Goal: Information Seeking & Learning: Check status

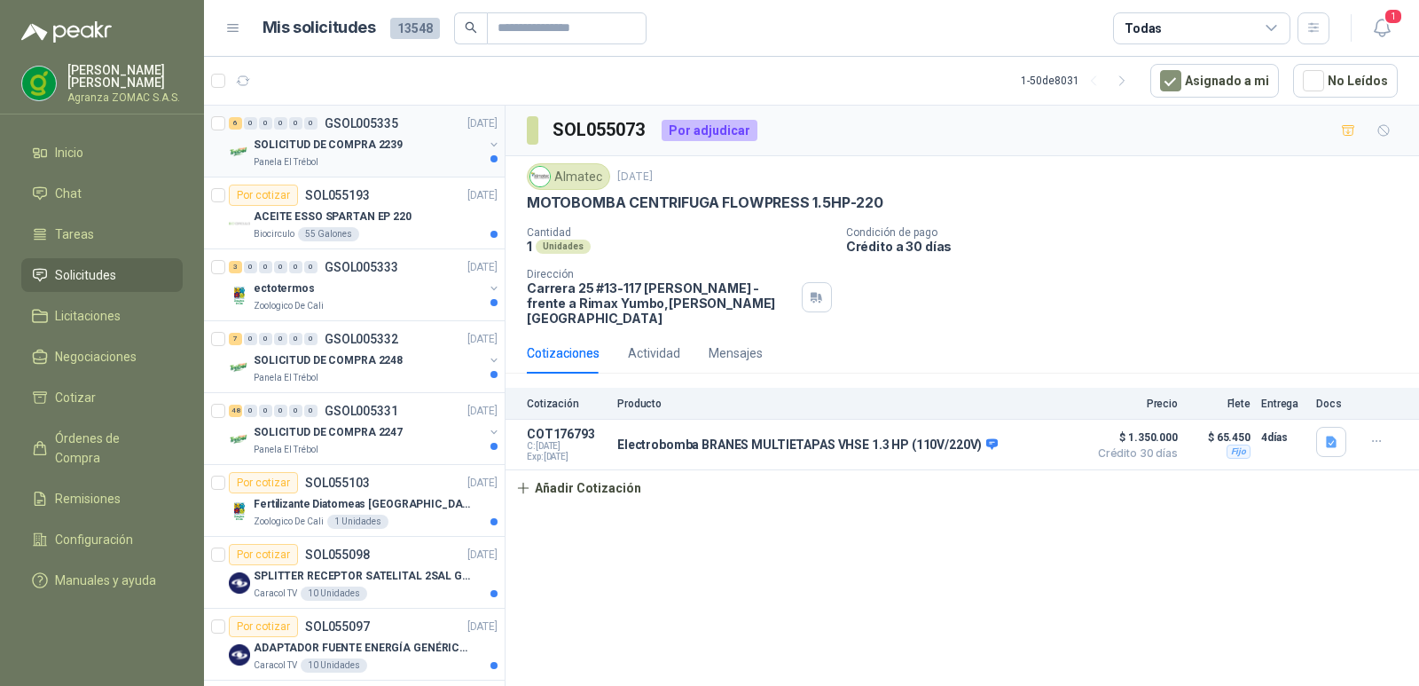
click at [412, 145] on div "SOLICITUD DE COMPRA 2239" at bounding box center [369, 144] width 230 height 21
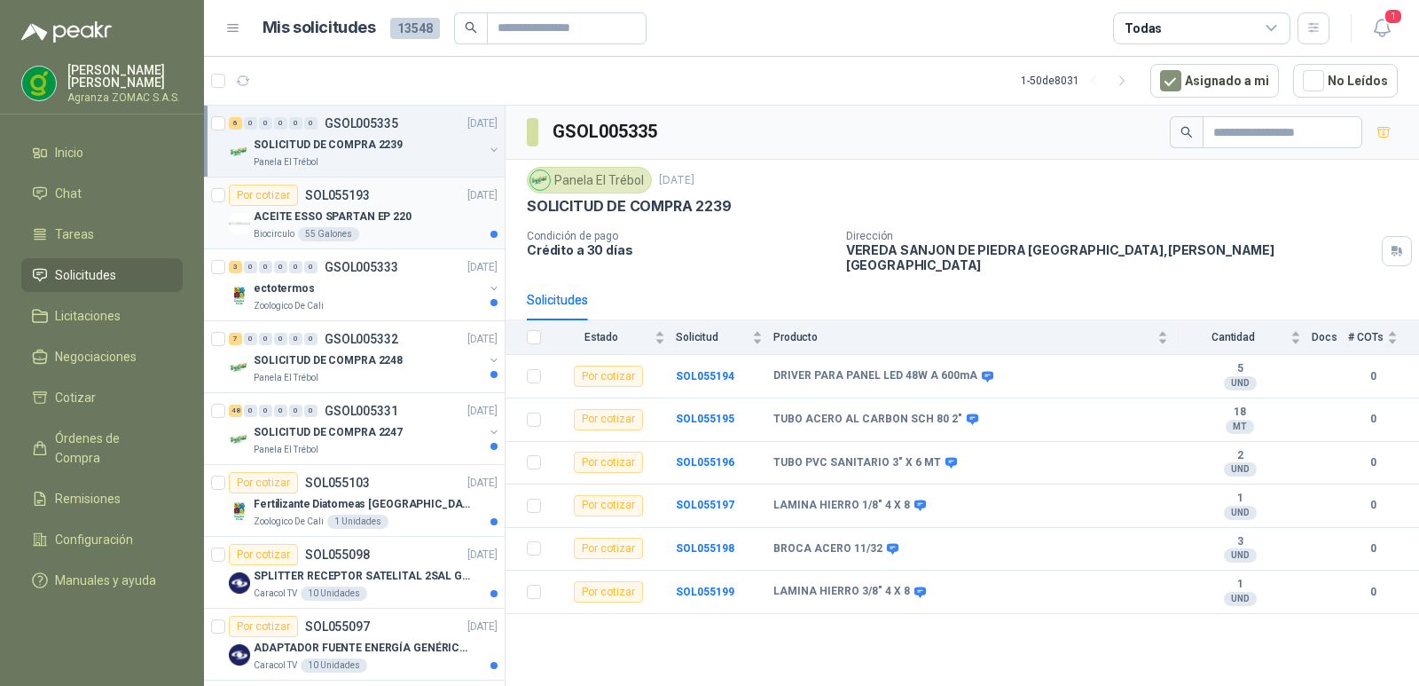
click at [420, 222] on div "ACEITE ESSO SPARTAN EP 220" at bounding box center [376, 216] width 244 height 21
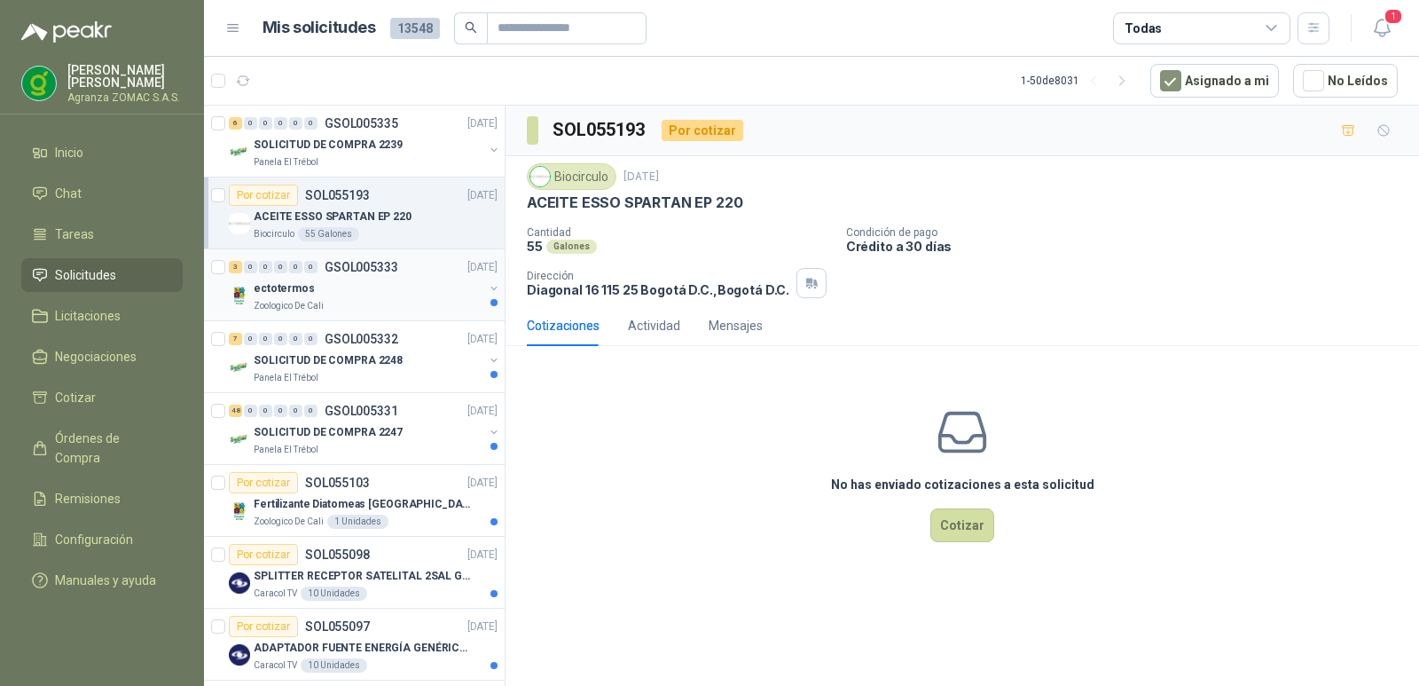
click at [396, 287] on div "ectotermos" at bounding box center [369, 288] width 230 height 21
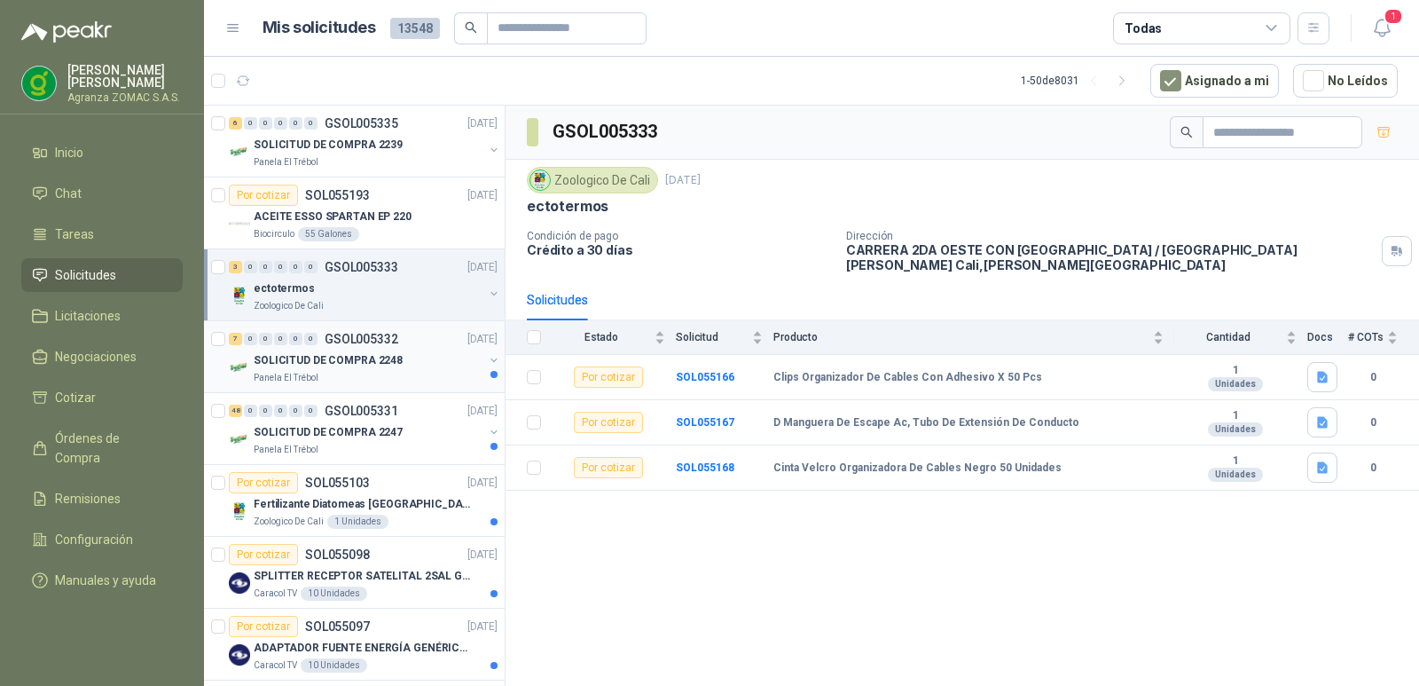
click at [420, 354] on div "SOLICITUD DE COMPRA 2248" at bounding box center [369, 359] width 230 height 21
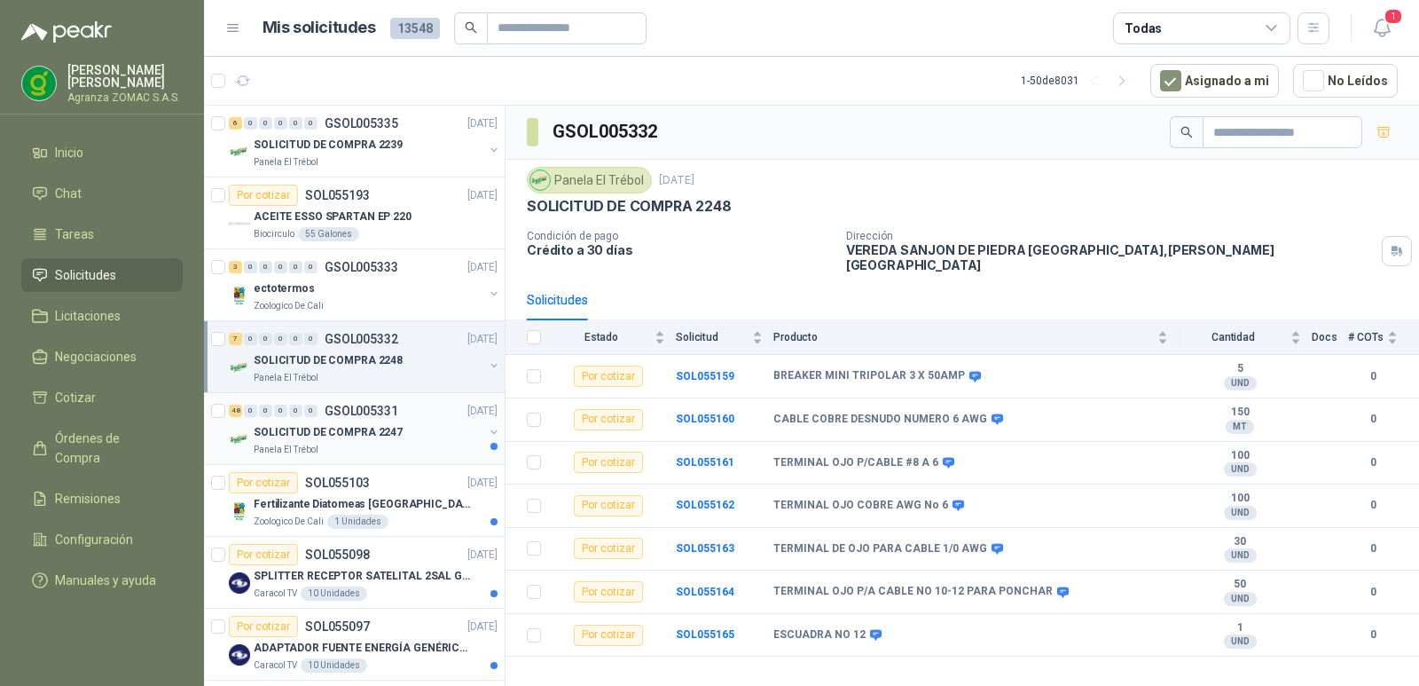
click at [442, 438] on div "SOLICITUD DE COMPRA 2247" at bounding box center [369, 431] width 230 height 21
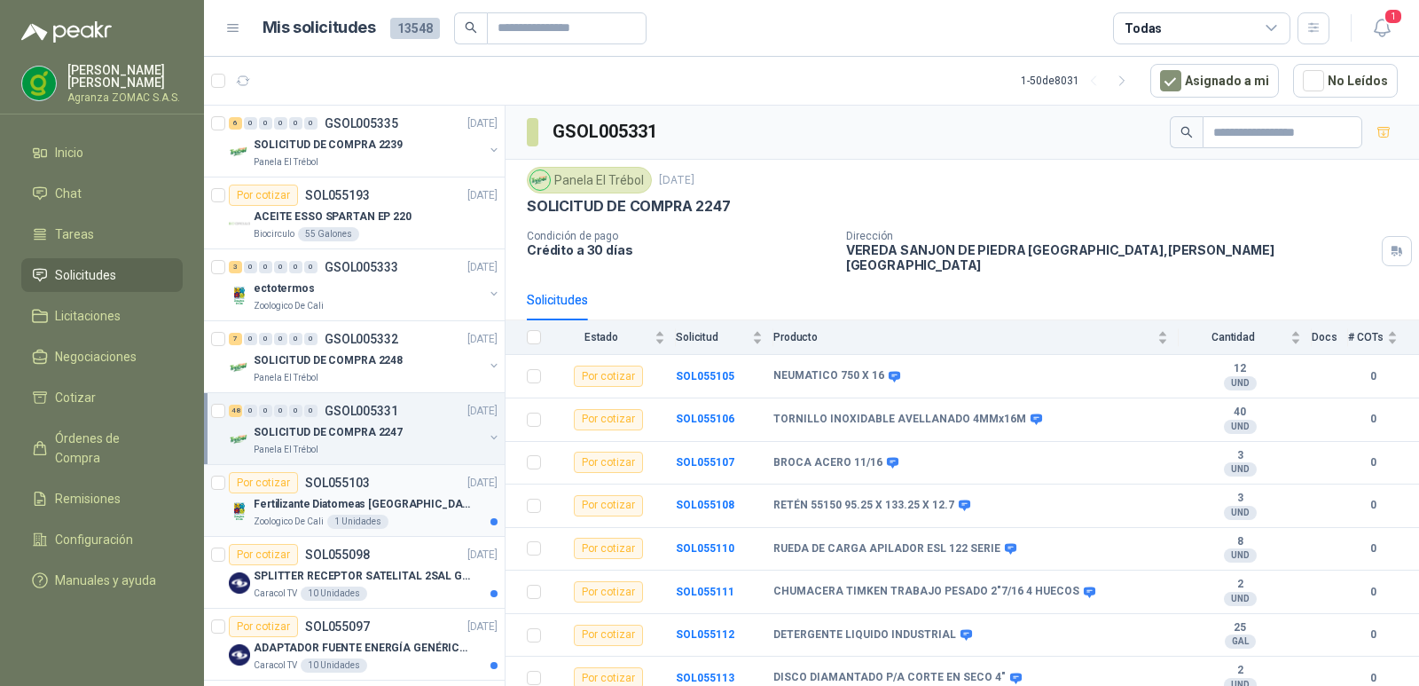
click at [436, 506] on p "Fertilizante Diatomeas Colombia 25kg Polvo" at bounding box center [364, 504] width 221 height 17
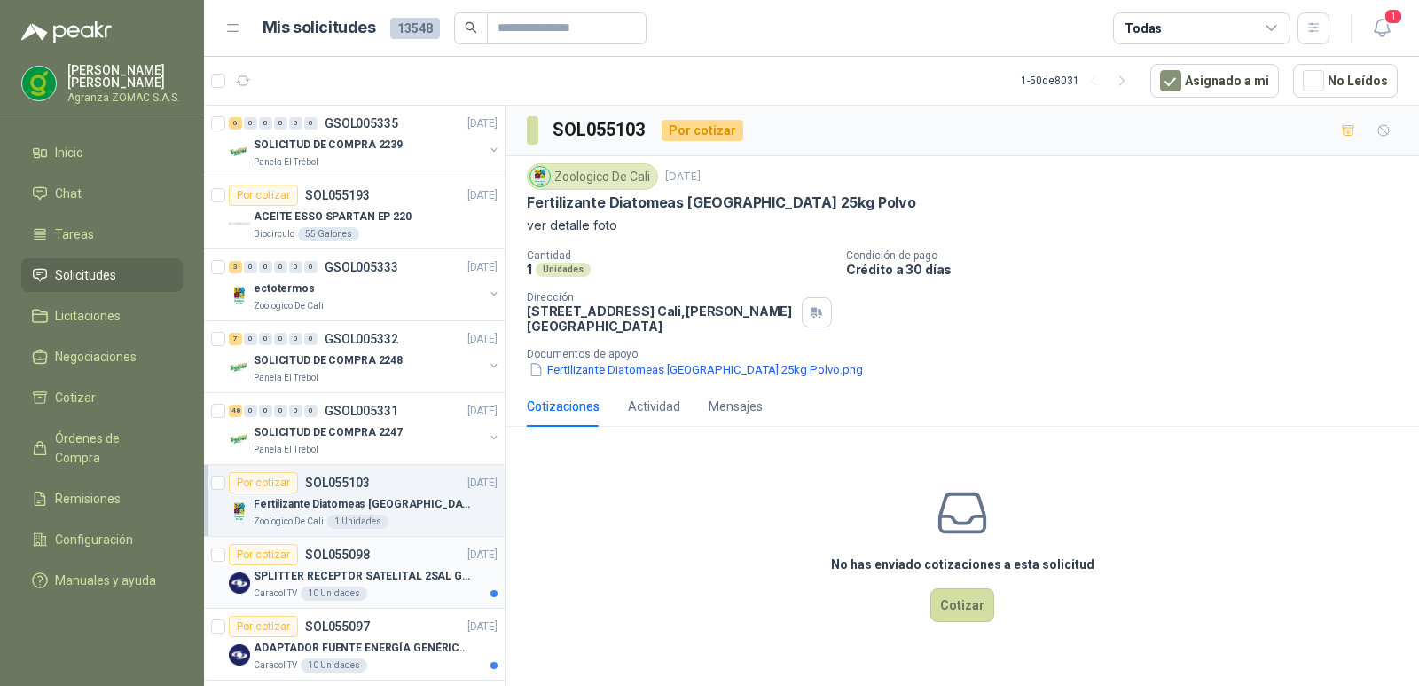
click at [421, 581] on p "SPLITTER RECEPTOR SATELITAL 2SAL GT-SP21" at bounding box center [364, 576] width 221 height 17
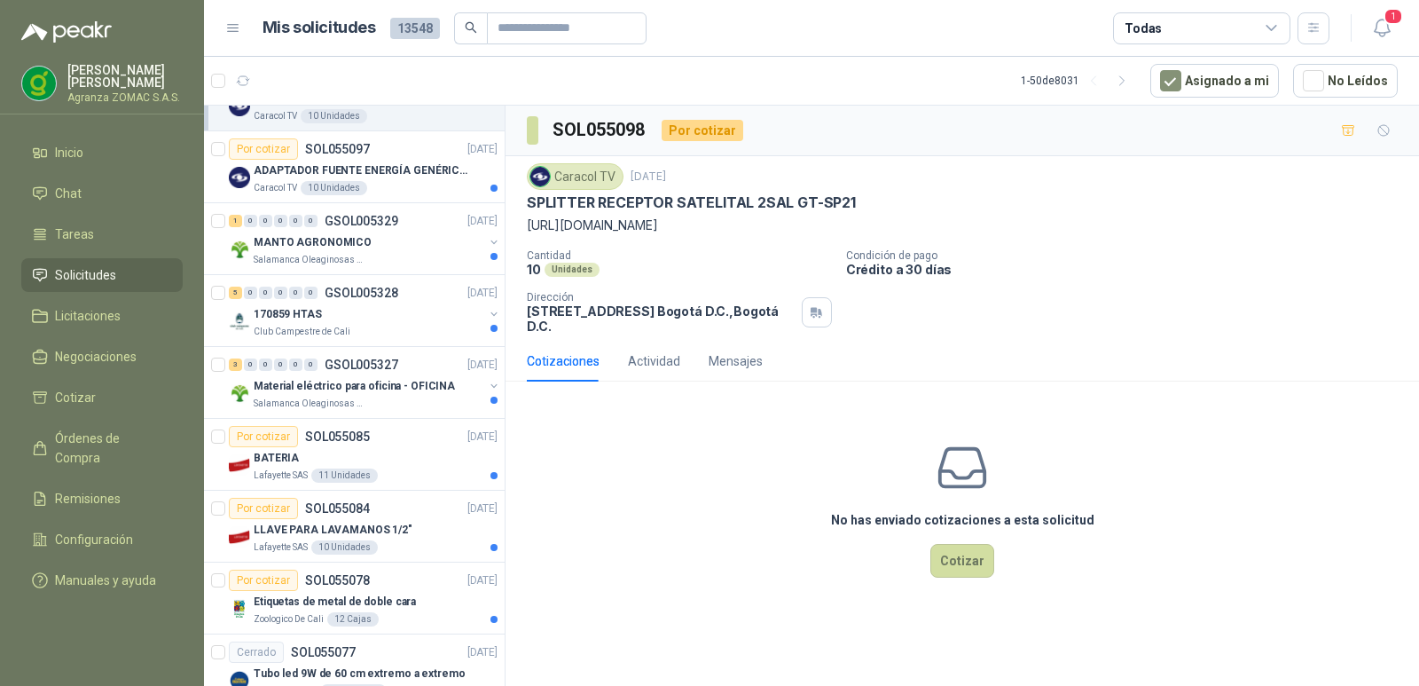
scroll to position [516, 0]
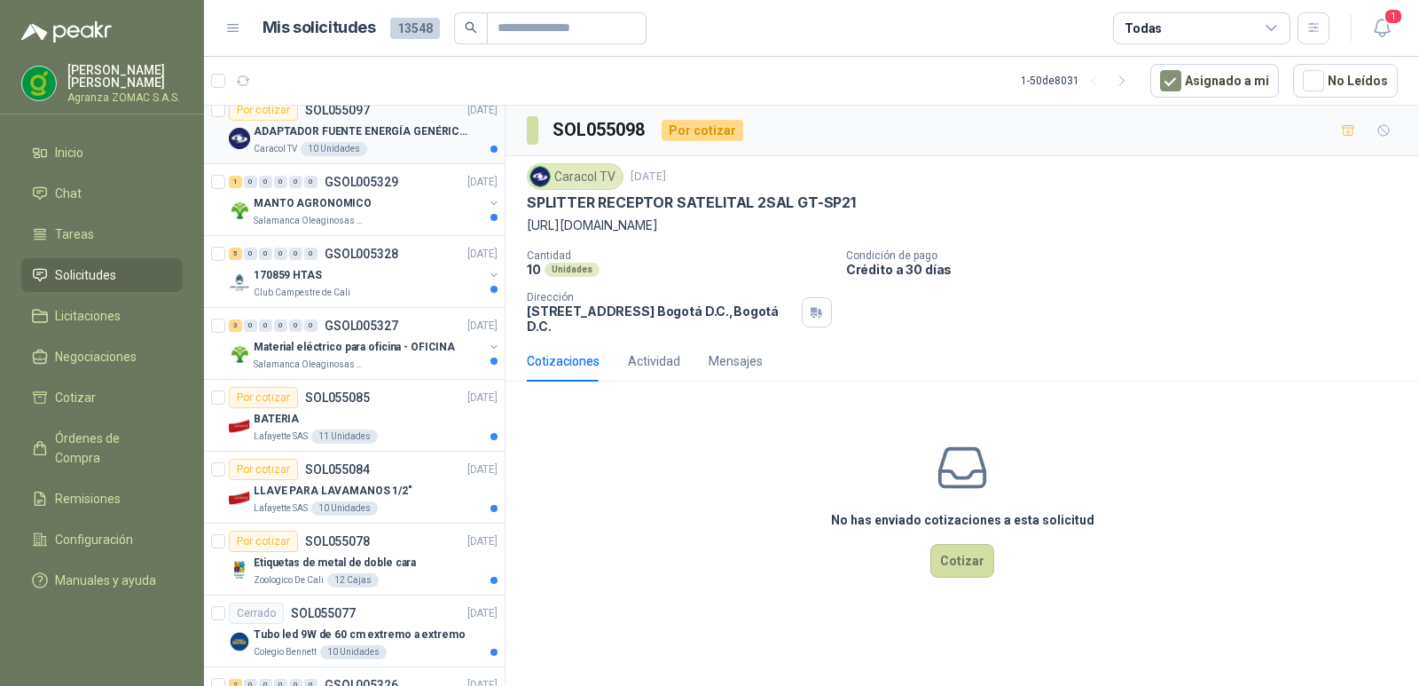
click at [387, 137] on p "ADAPTADOR FUENTE ENERGÍA GENÉRICO 24V 1A" at bounding box center [364, 131] width 221 height 17
click at [391, 194] on div "MANTO AGRONOMICO" at bounding box center [369, 202] width 230 height 21
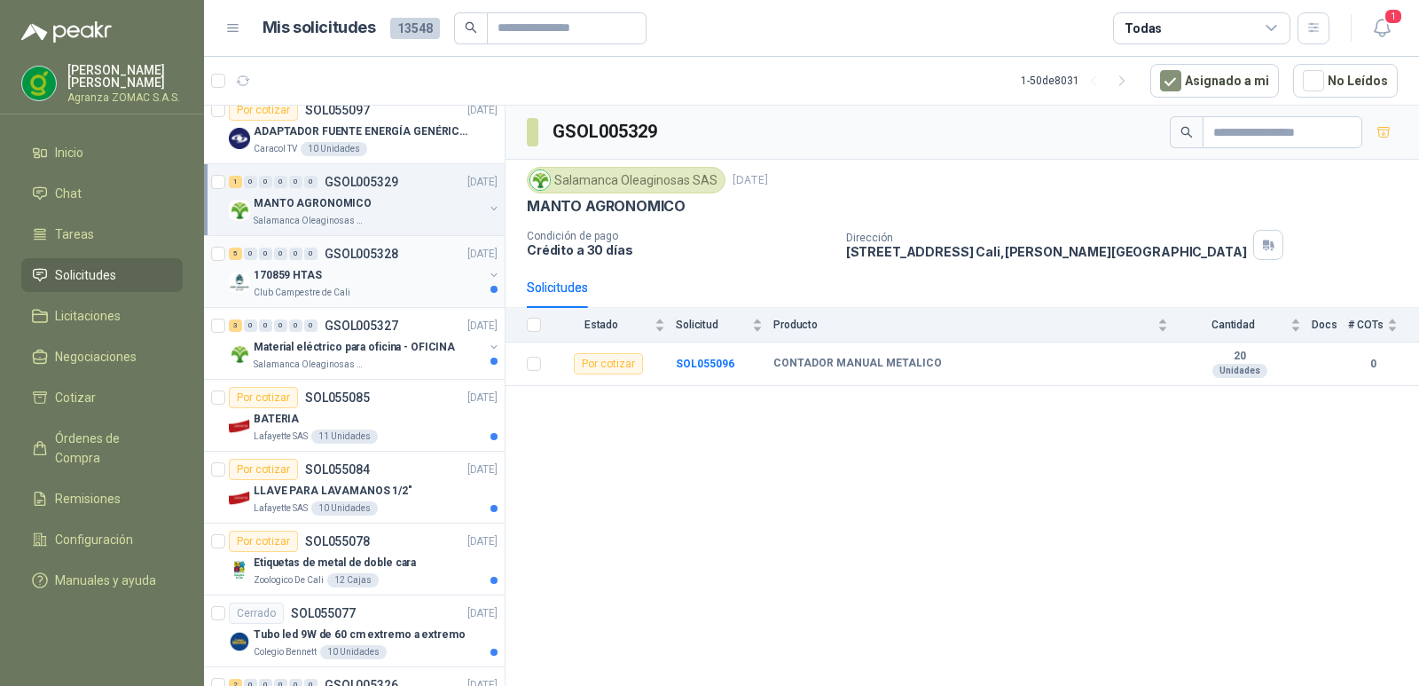
click at [378, 268] on div "170859 HTAS" at bounding box center [369, 274] width 230 height 21
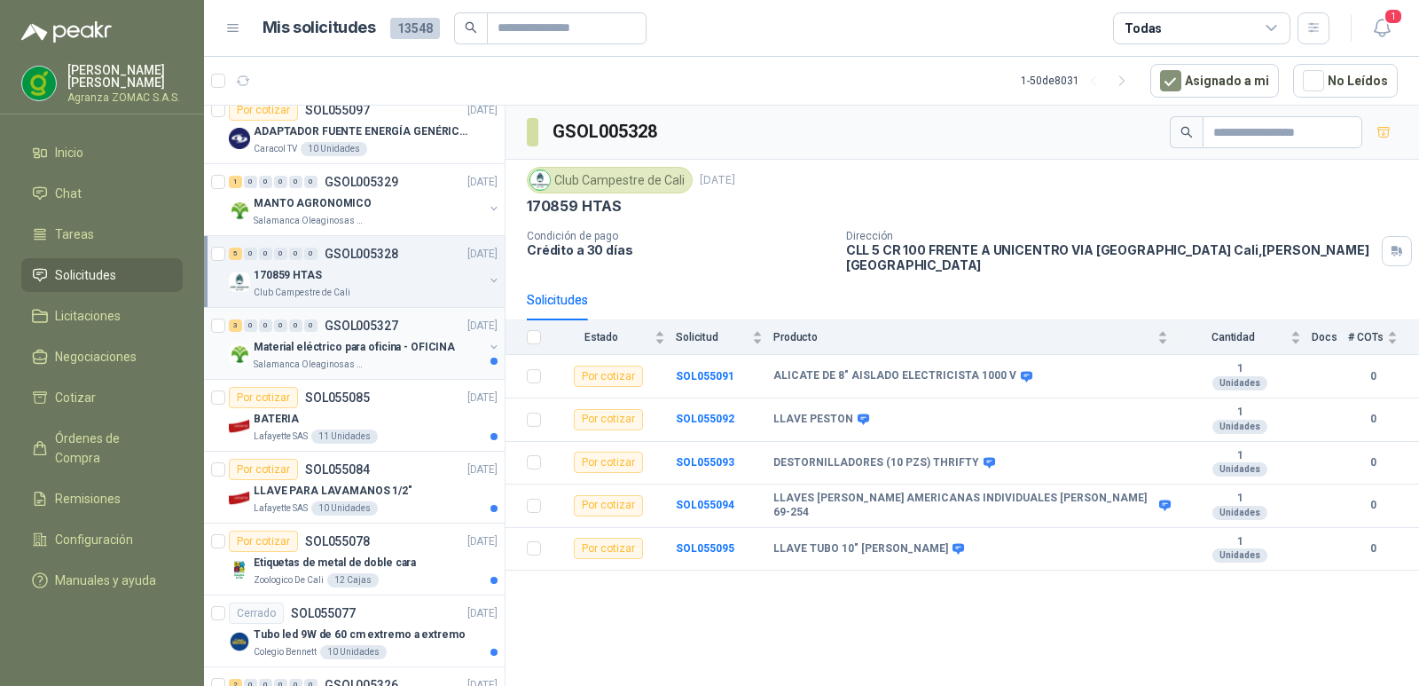
click at [374, 358] on div "Salamanca Oleaginosas SAS" at bounding box center [369, 364] width 230 height 14
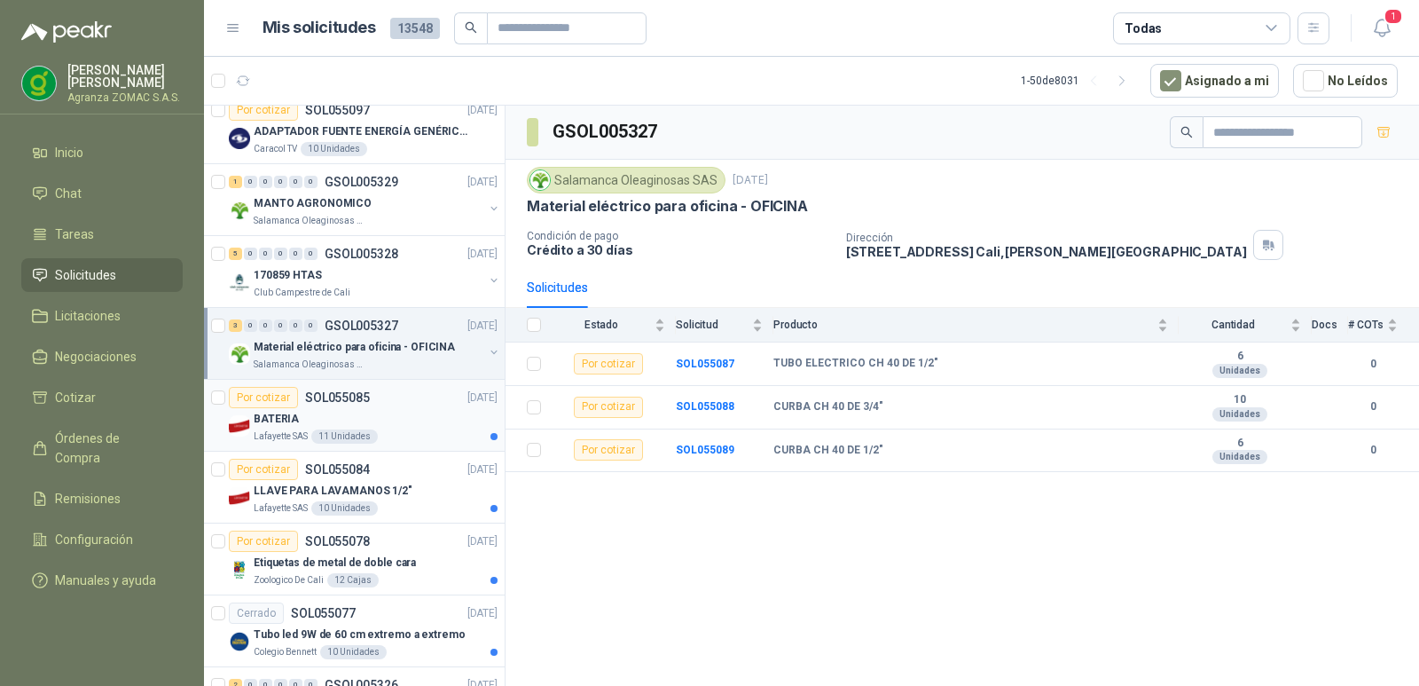
click at [376, 403] on div "Por cotizar SOL055085 08/09/25" at bounding box center [363, 397] width 269 height 21
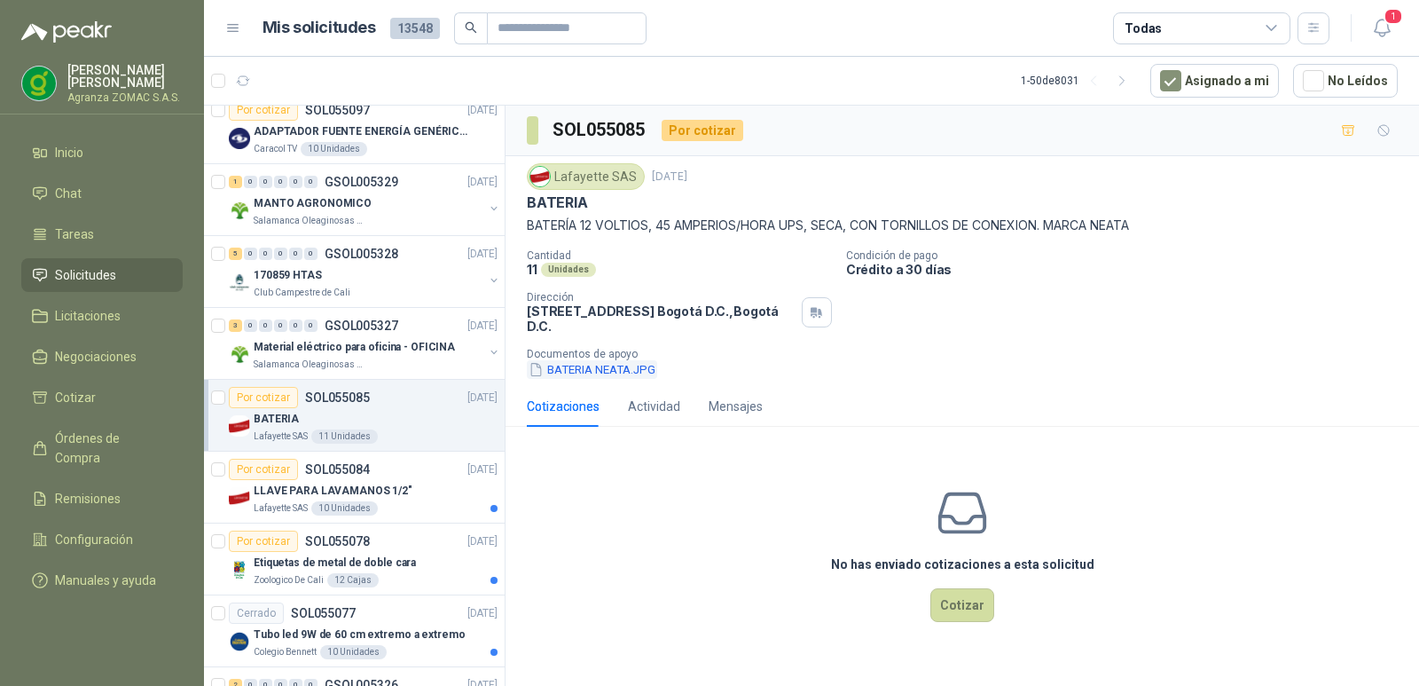
click at [608, 379] on button "BATERIA NEATA.JPG" at bounding box center [592, 369] width 130 height 19
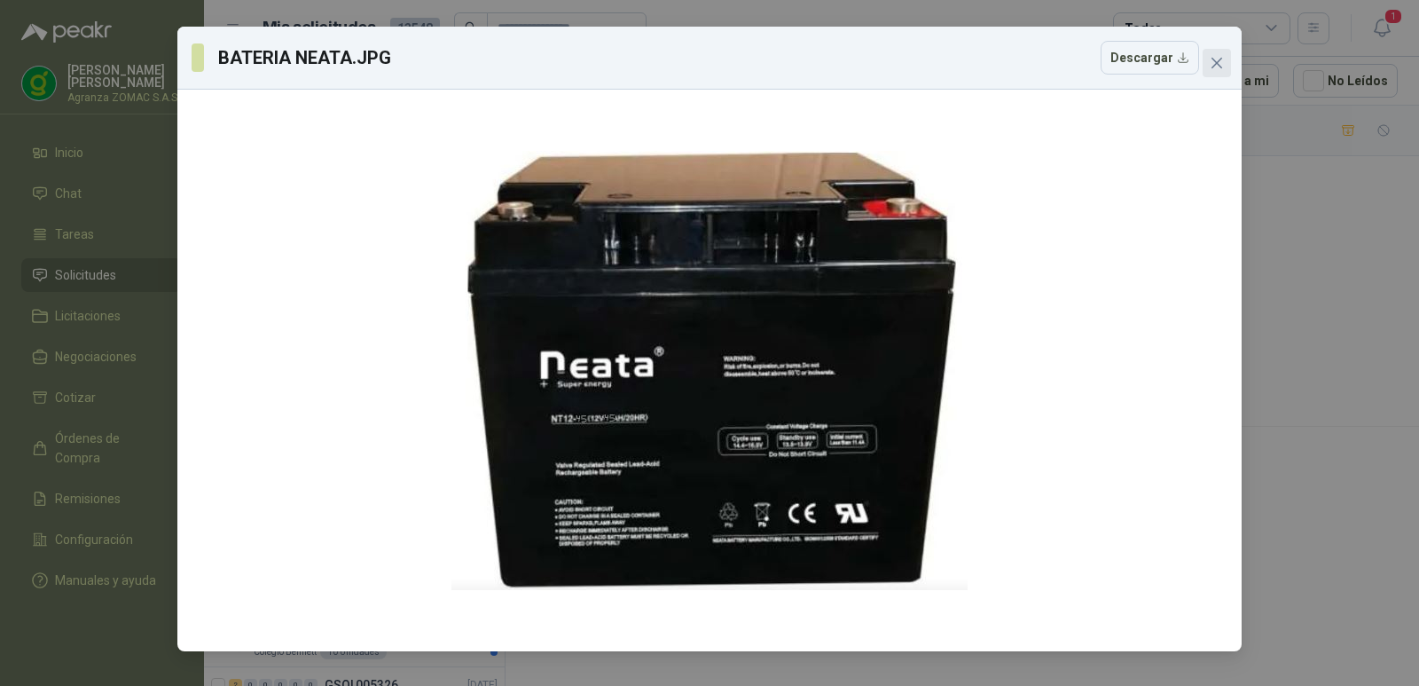
click at [1211, 67] on icon "close" at bounding box center [1217, 63] width 14 height 14
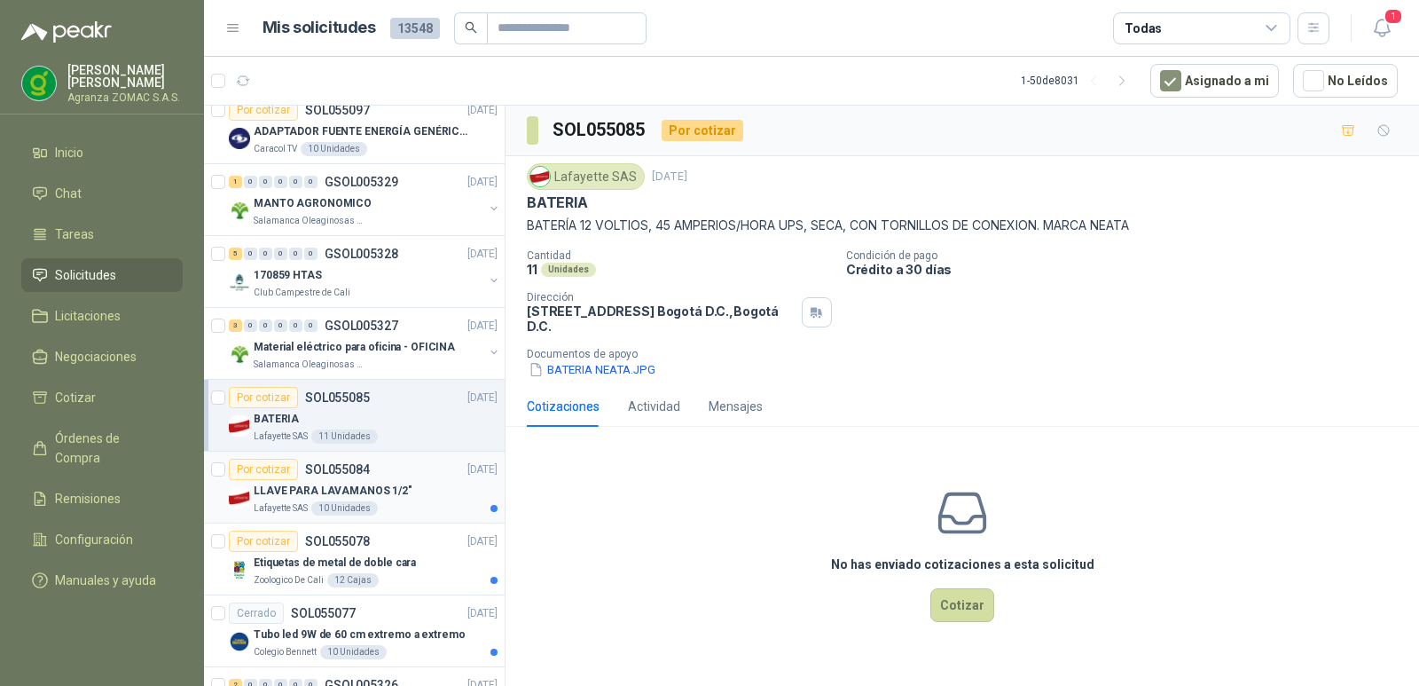
click at [388, 486] on p "LLAVE PARA LAVAMANOS 1/2"" at bounding box center [333, 491] width 159 height 17
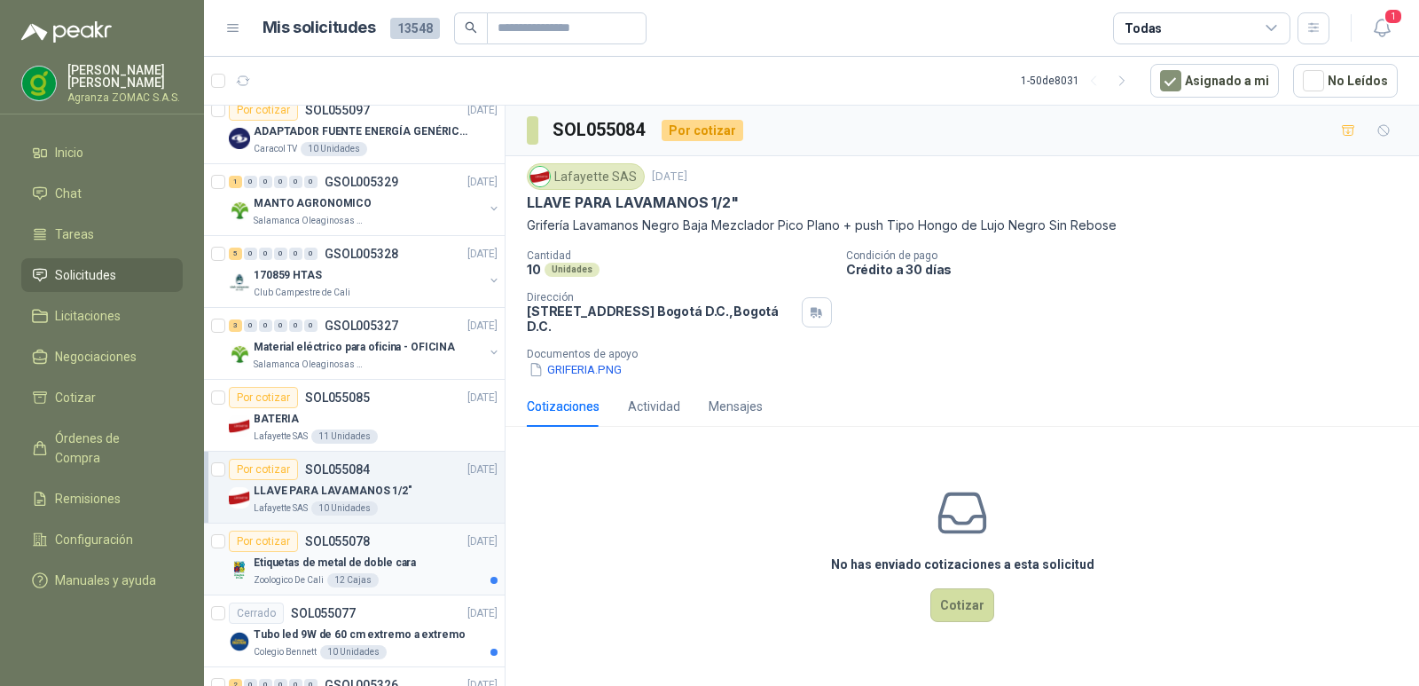
click at [381, 564] on p "Etiquetas de metal de doble cara" at bounding box center [335, 562] width 162 height 17
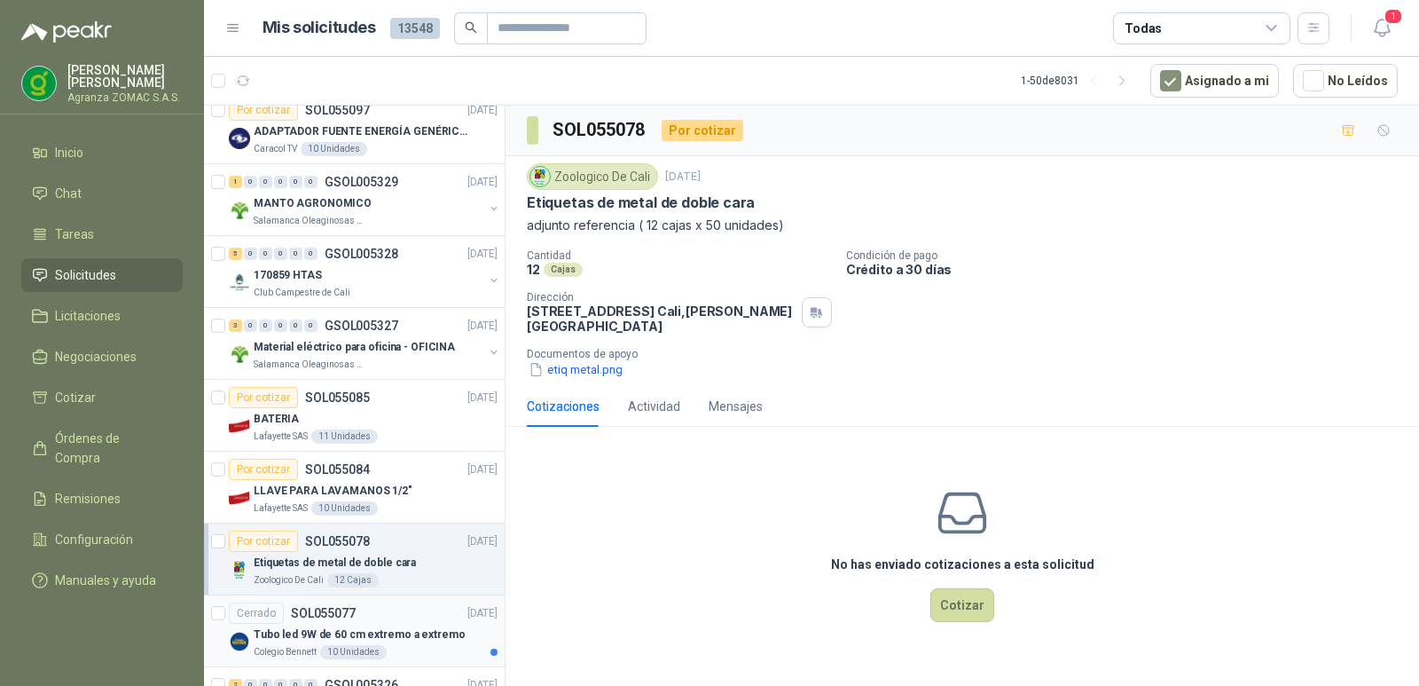
click at [412, 616] on div "Cerrado SOL055077 08/09/25" at bounding box center [363, 612] width 269 height 21
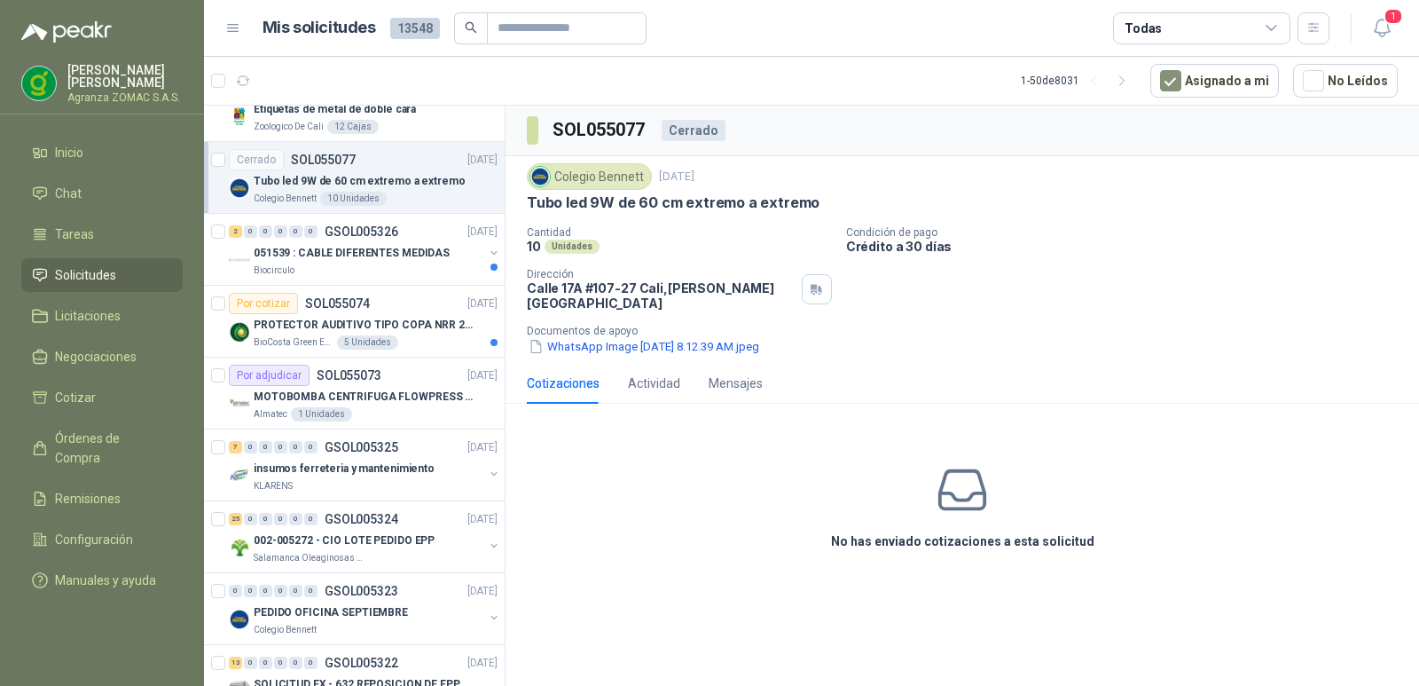
scroll to position [993, 0]
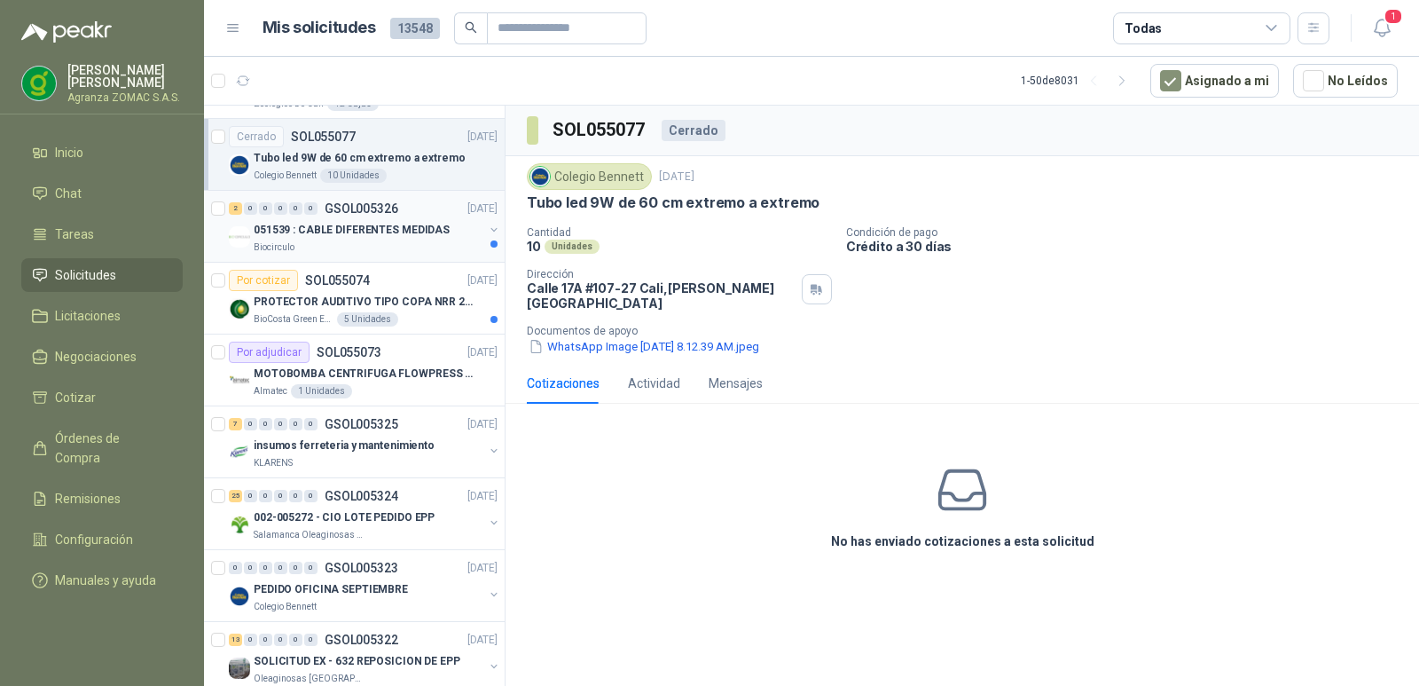
click at [381, 211] on p "GSOL005326" at bounding box center [362, 208] width 74 height 12
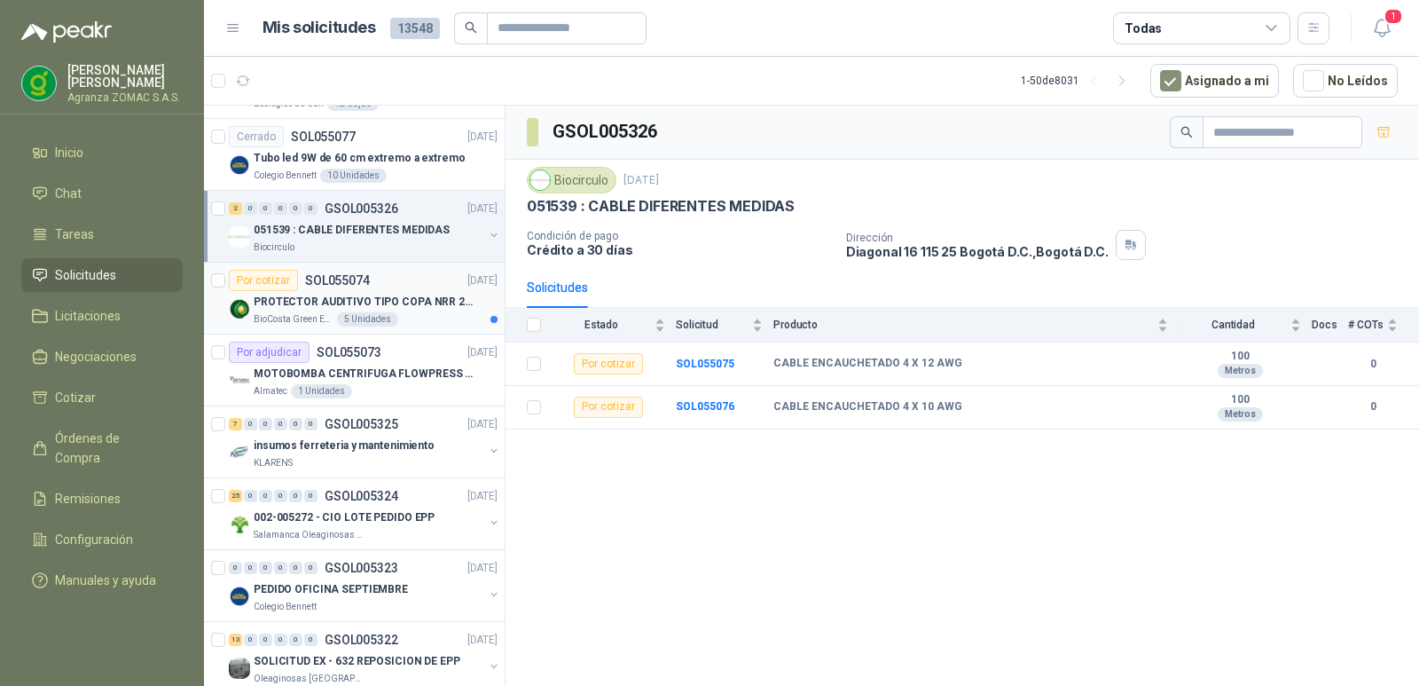
click at [421, 314] on div "BioCosta Green Energy S.A.S 5 Unidades" at bounding box center [376, 319] width 244 height 14
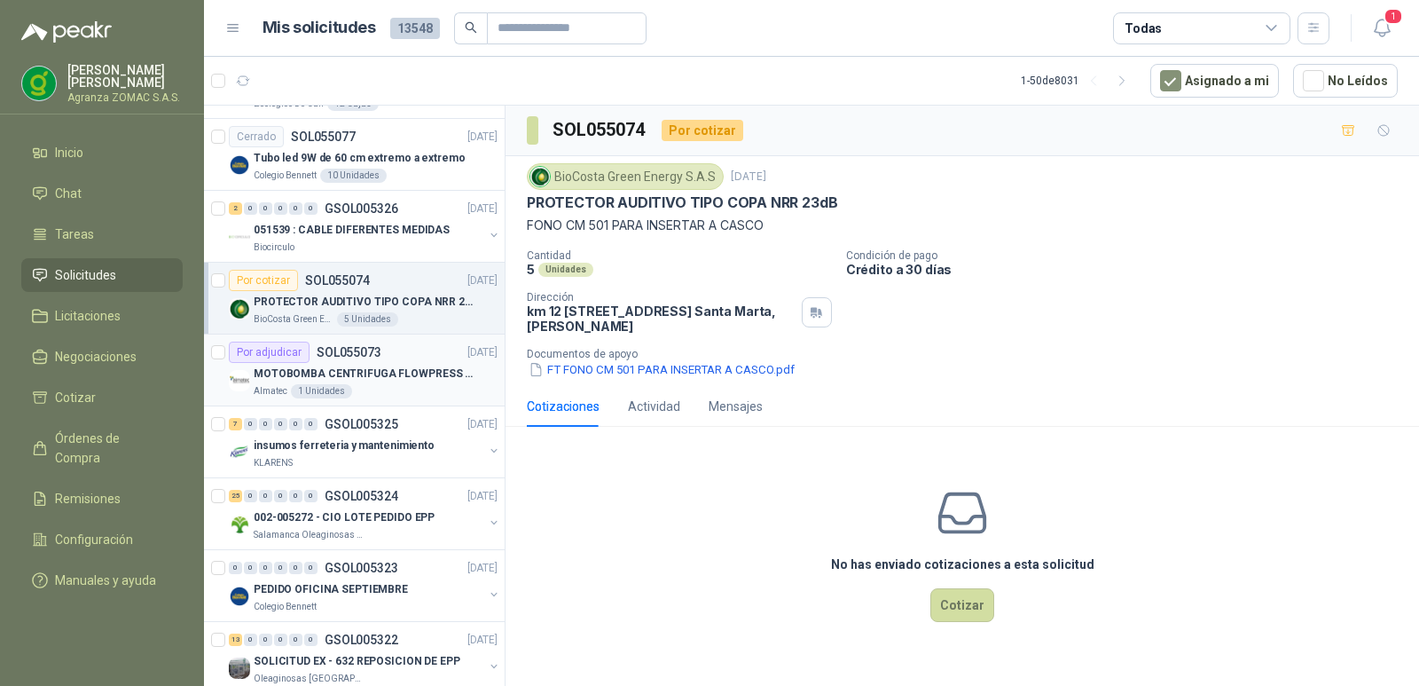
click at [405, 381] on p "MOTOBOMBA CENTRIFUGA FLOWPRESS 1.5HP-220" at bounding box center [364, 373] width 221 height 17
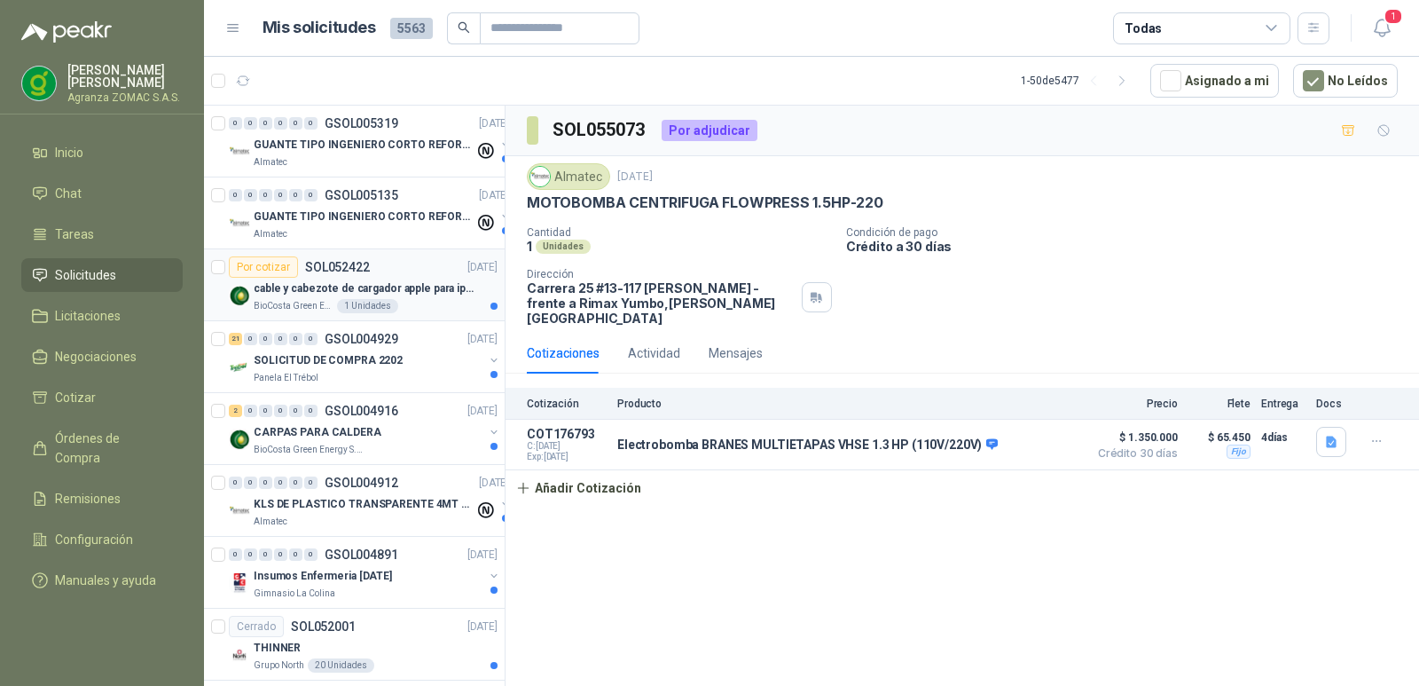
click at [419, 294] on p "cable y cabezote de cargador apple para iphone" at bounding box center [364, 288] width 221 height 17
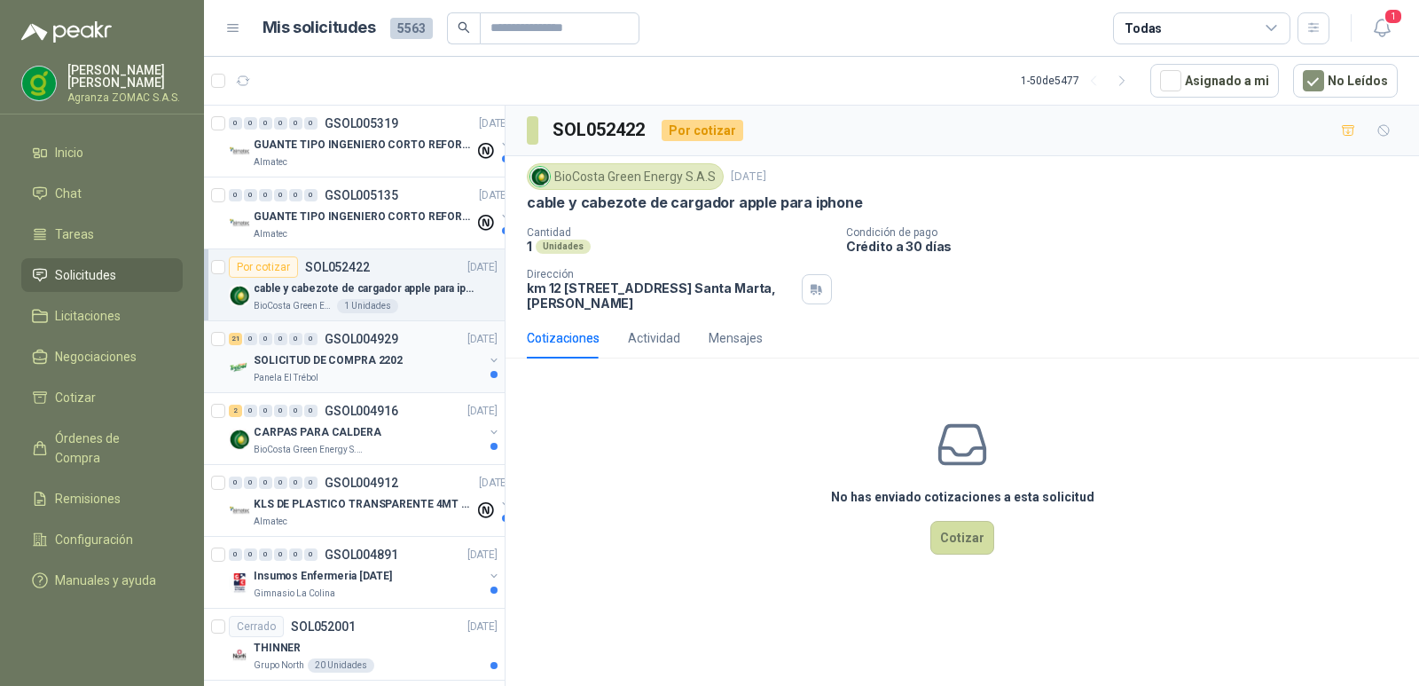
click at [420, 357] on div "SOLICITUD DE COMPRA 2202" at bounding box center [369, 359] width 230 height 21
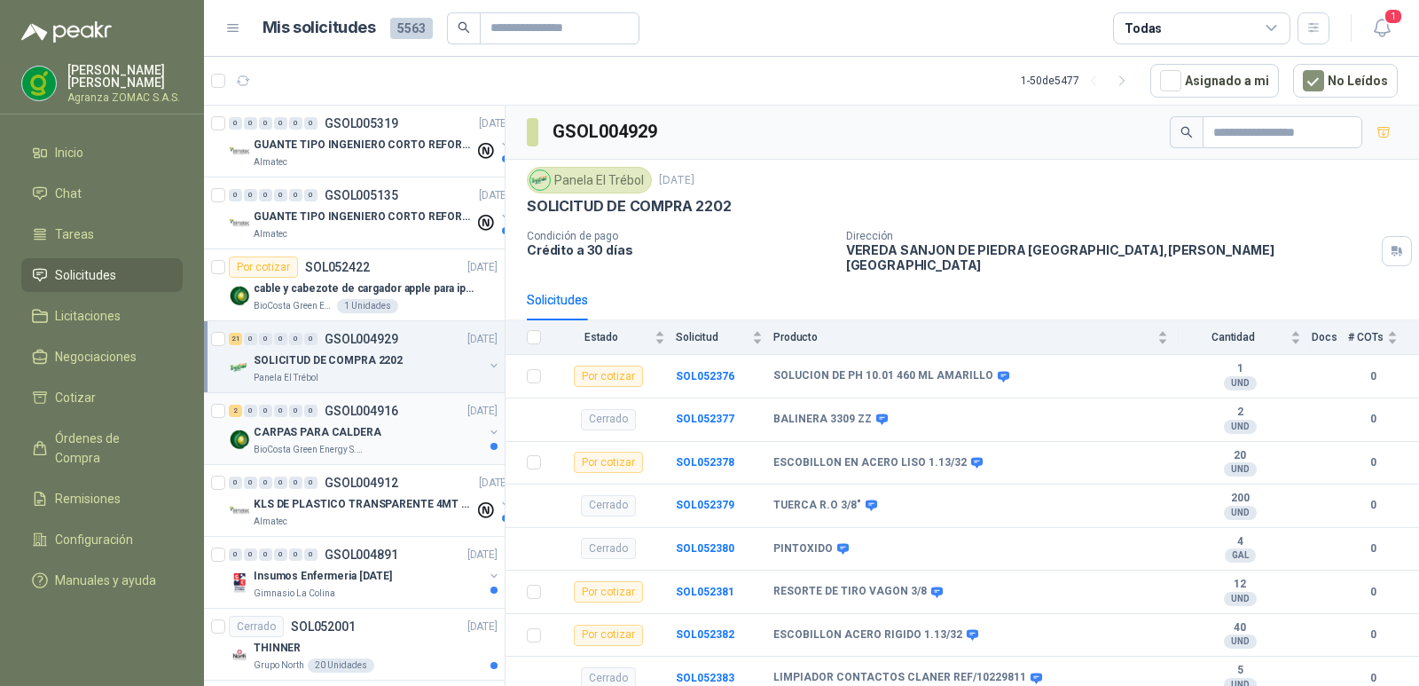
click at [413, 425] on div "CARPAS PARA CALDERA" at bounding box center [369, 431] width 230 height 21
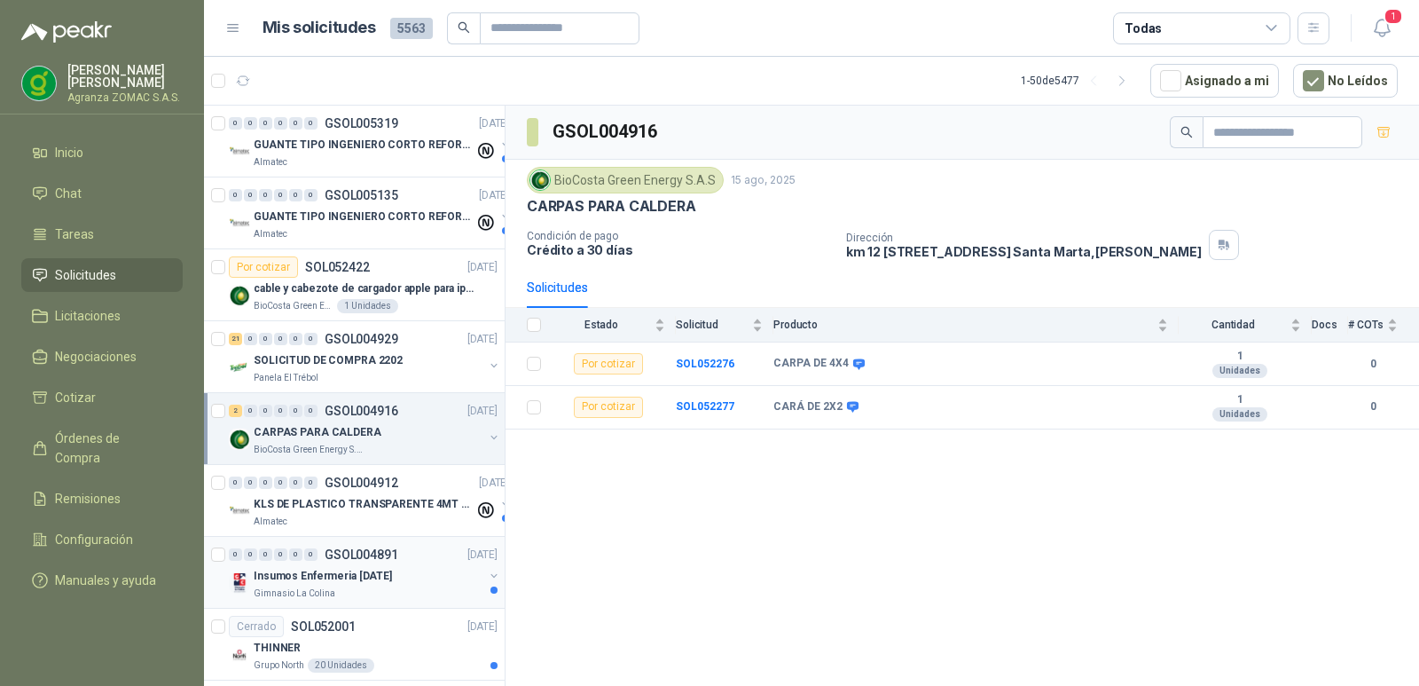
click at [392, 571] on p "Insumos Enfermeria Agosto 2025" at bounding box center [323, 576] width 138 height 17
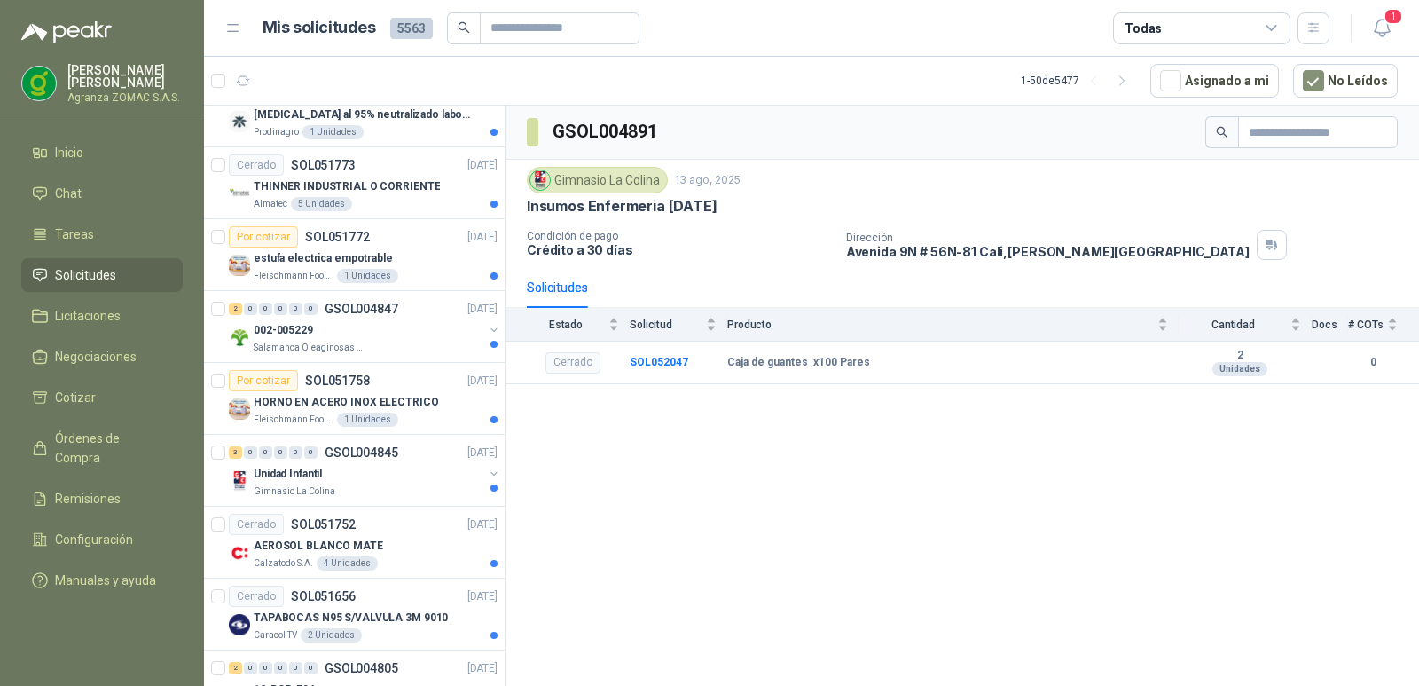
scroll to position [1357, 0]
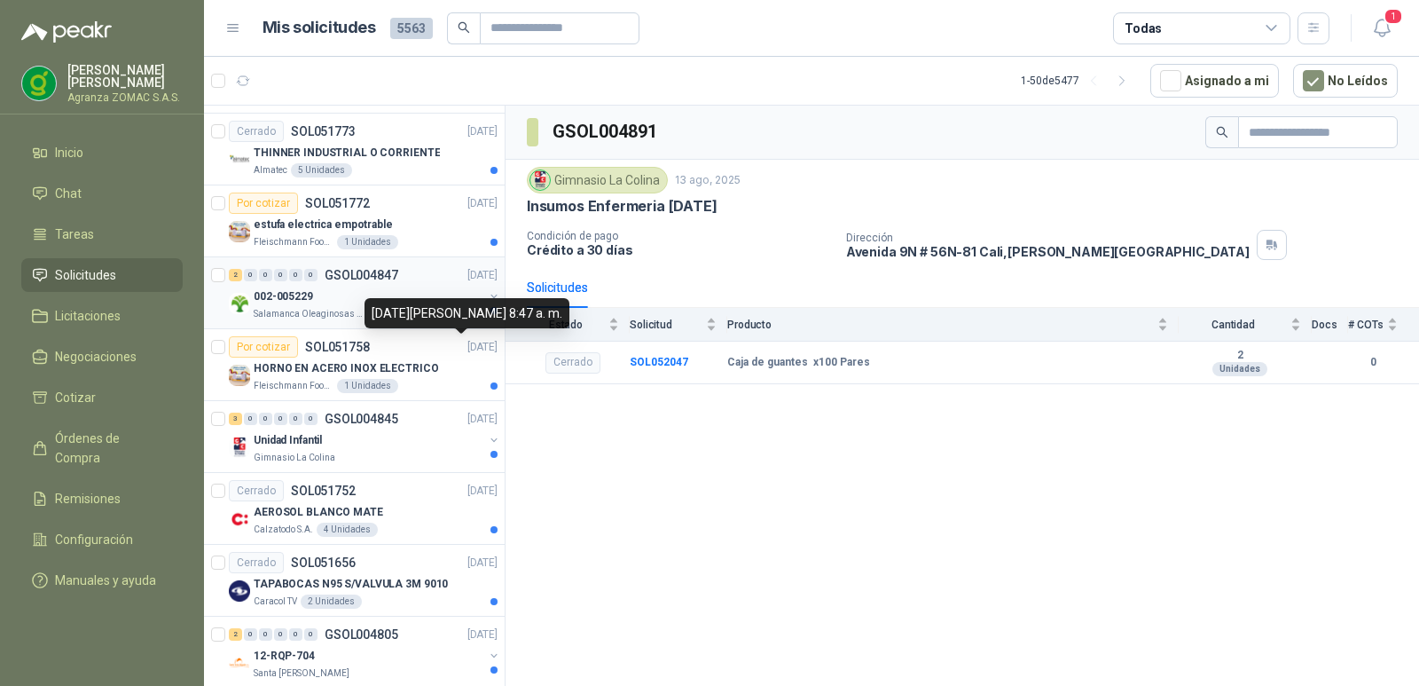
click at [396, 285] on link "2 0 0 0 0 0 GSOL004847 12/08/25 002-005229 Salamanca Oleaginosas SAS" at bounding box center [365, 292] width 272 height 57
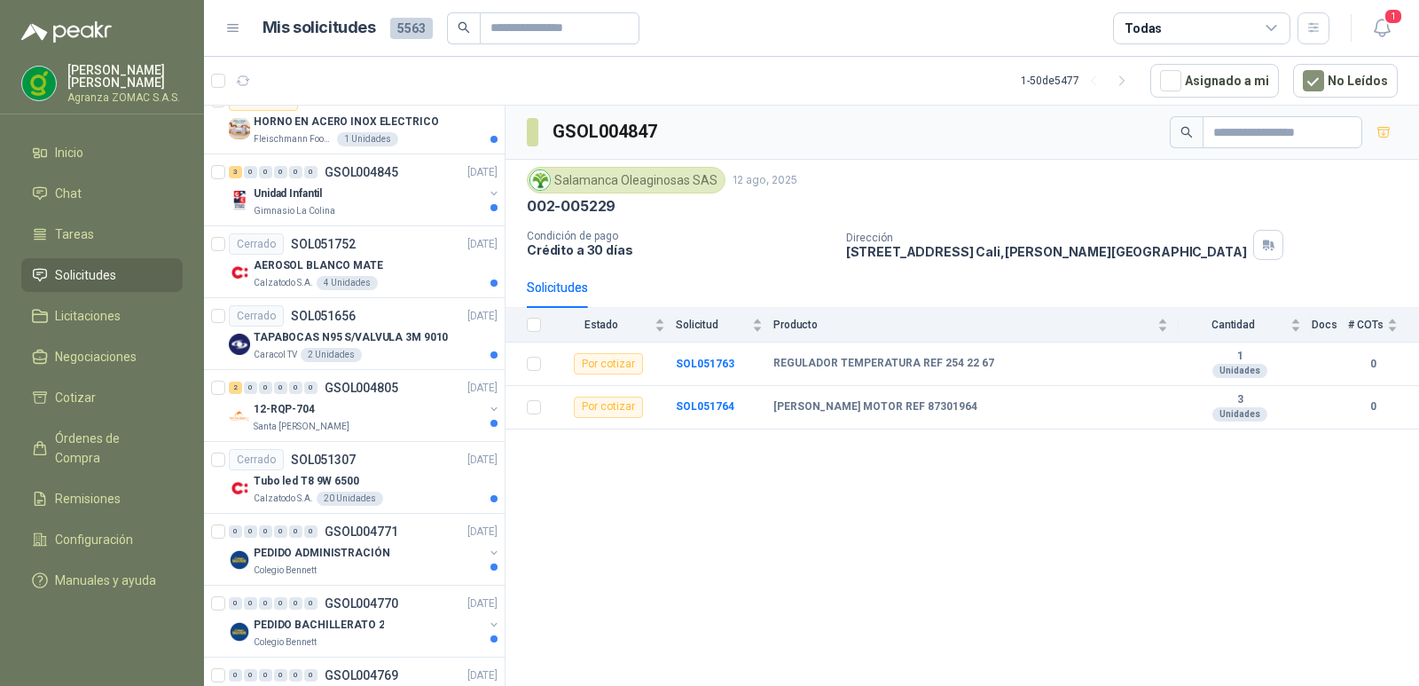
scroll to position [1621, 0]
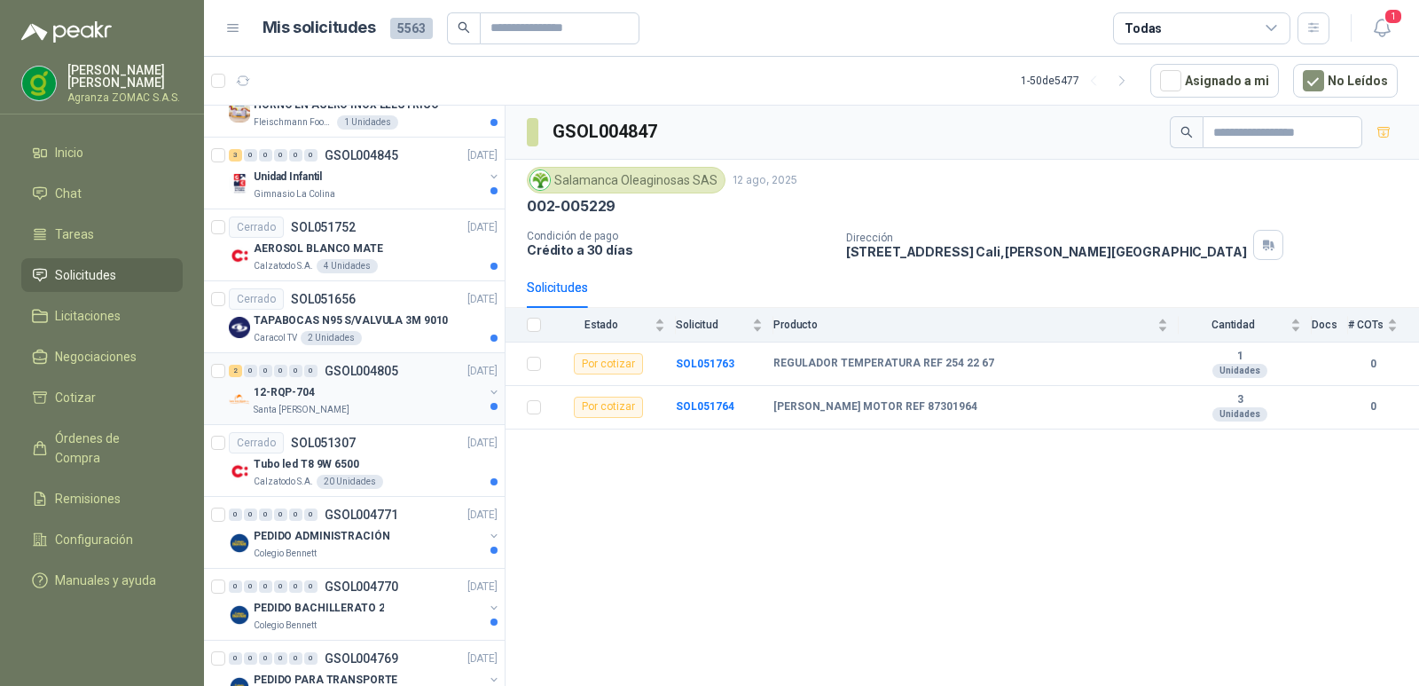
click at [410, 390] on div "12-RQP-704" at bounding box center [369, 391] width 230 height 21
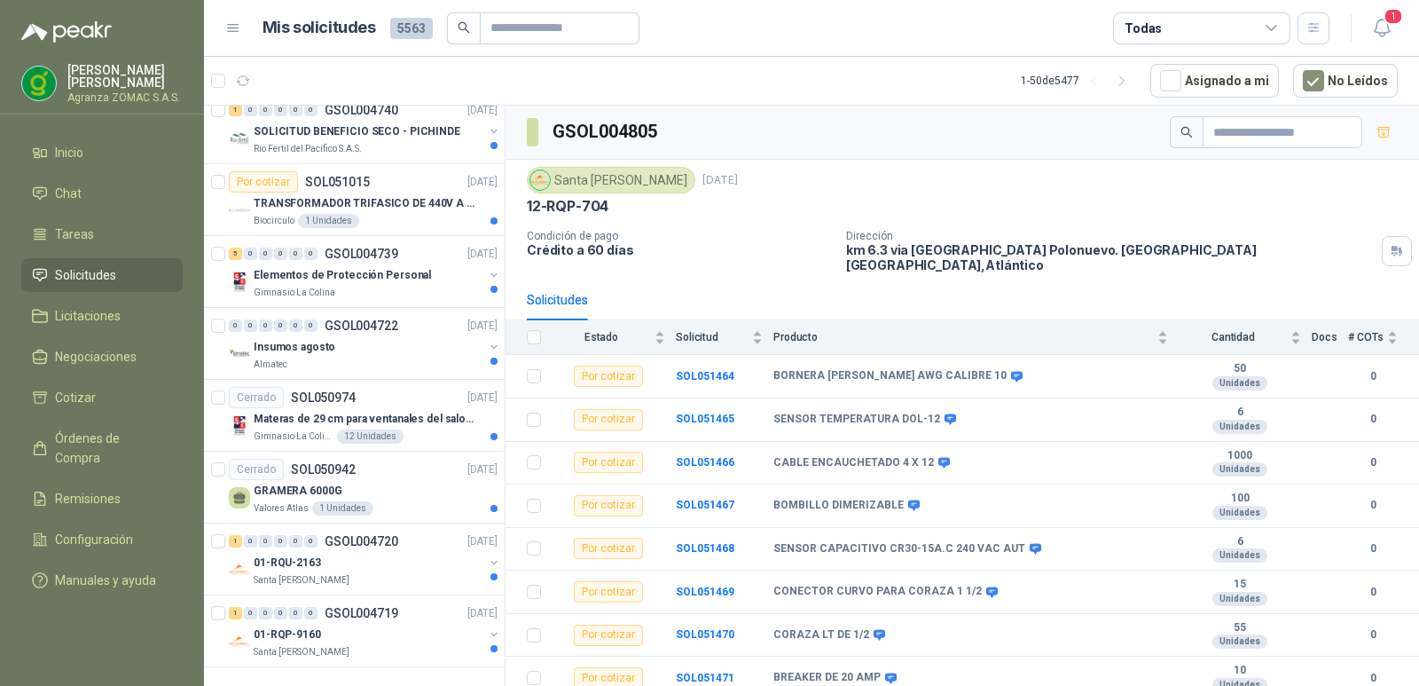
scroll to position [2961, 0]
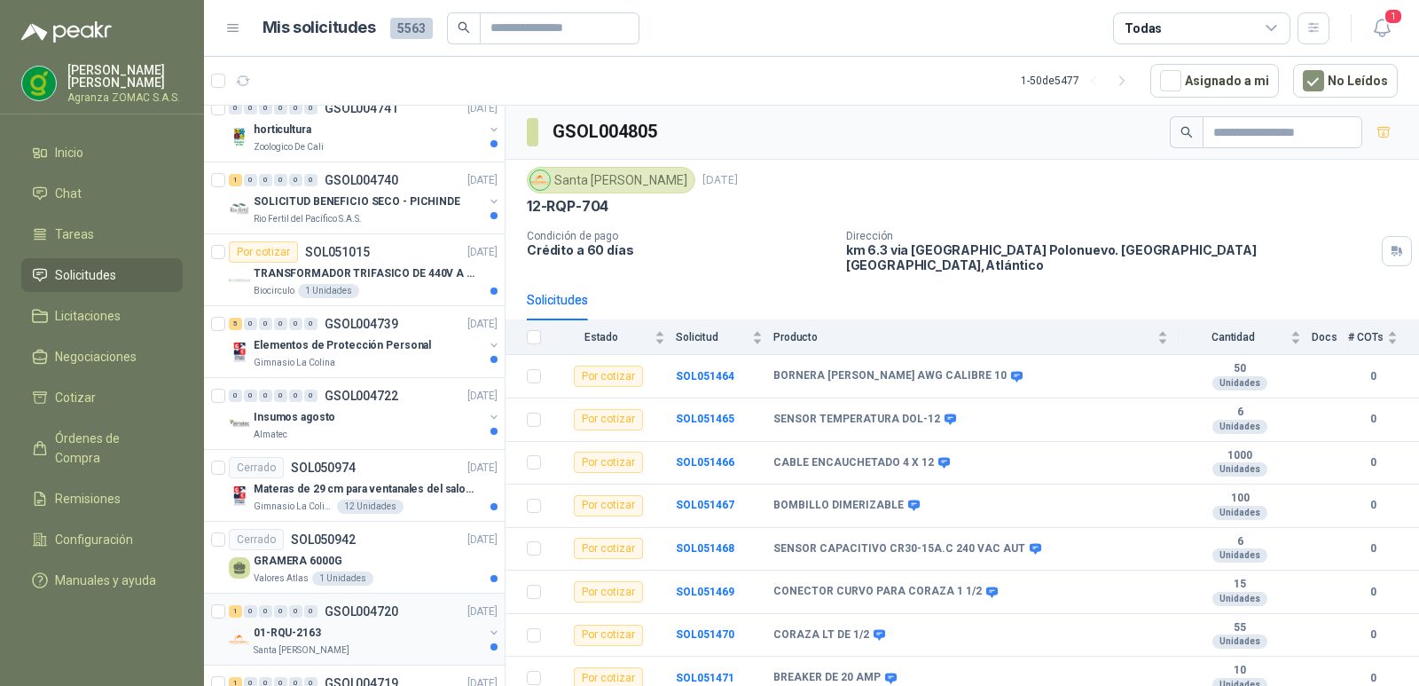
click at [392, 630] on div "01-RQU-2163" at bounding box center [369, 632] width 230 height 21
